Goal: Share content: Share content

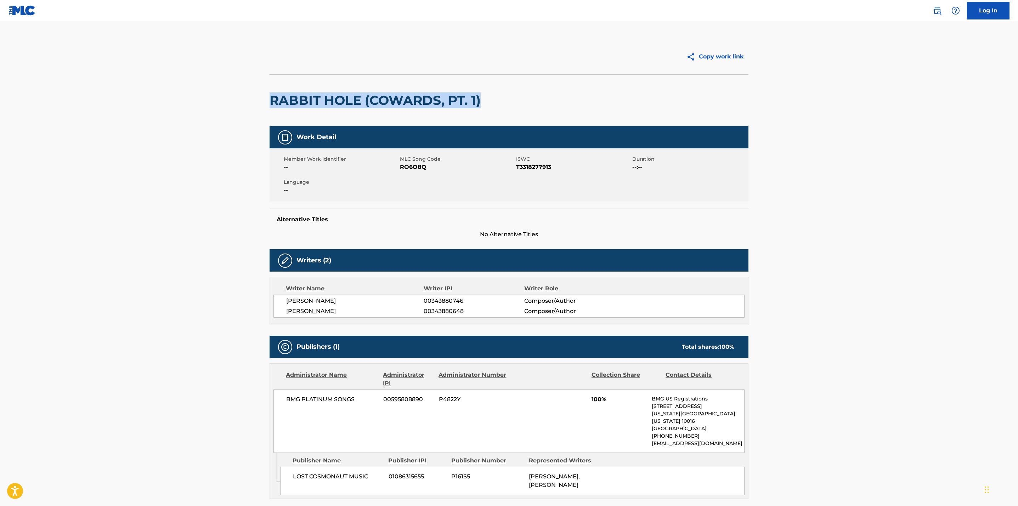
drag, startPoint x: 488, startPoint y: 107, endPoint x: 268, endPoint y: 103, distance: 220.4
click at [268, 103] on div "Copy work link RABBIT HOLE (COWARDS, PT. 1) Work Detail Member Work Identifier …" at bounding box center [509, 297] width 496 height 516
copy h2 "RABBIT HOLE (COWARDS, PT. 1)"
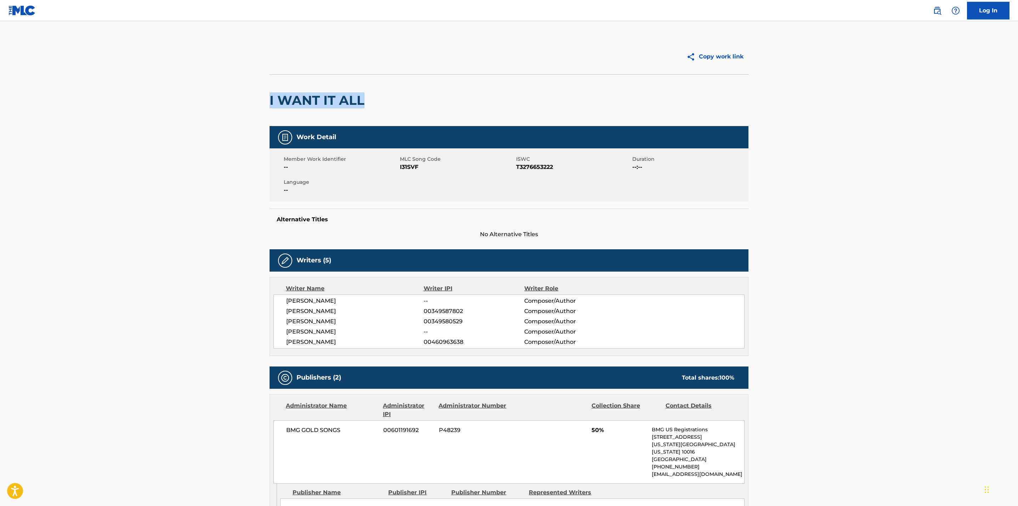
drag, startPoint x: 374, startPoint y: 105, endPoint x: 253, endPoint y: 106, distance: 121.2
click at [253, 106] on main "Copy work link I WANT IT ALL Work Detail Member Work Identifier -- MLC Song Cod…" at bounding box center [509, 358] width 1018 height 674
copy h2 "I WANT IT ALL"
